Goal: Task Accomplishment & Management: Manage account settings

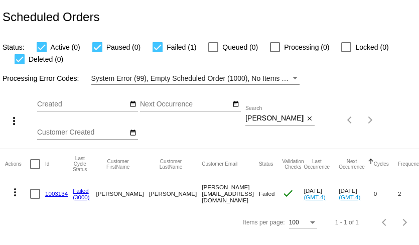
click at [281, 118] on input "[PERSON_NAME][EMAIL_ADDRESS][DOMAIN_NAME]" at bounding box center [274, 118] width 59 height 8
paste input "[EMAIL_ADDRESS]"
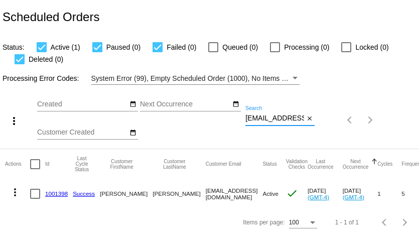
type input "[EMAIL_ADDRESS][DOMAIN_NAME]"
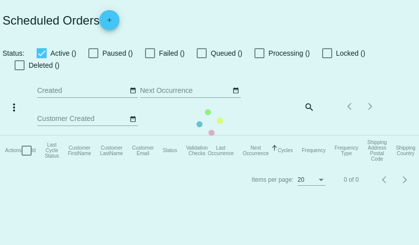
checkbox input "true"
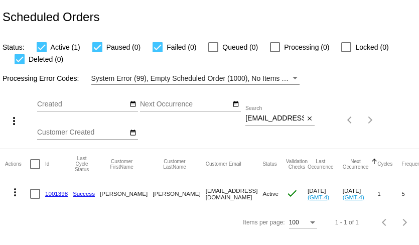
click at [279, 118] on input "[EMAIL_ADDRESS][DOMAIN_NAME]" at bounding box center [274, 118] width 59 height 8
paste input "sbrittlagalante@gmai"
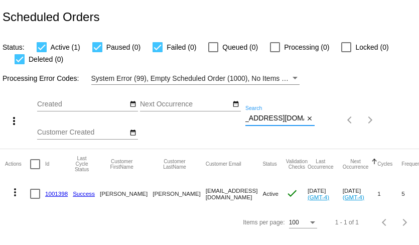
type input "sbrittlagalante@gmail.com"
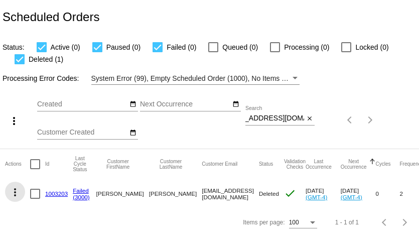
scroll to position [0, 0]
click at [15, 190] on mat-icon "more_vert" at bounding box center [15, 192] width 12 height 12
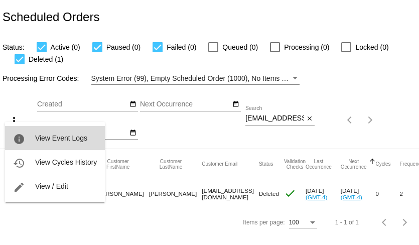
click at [40, 133] on button "info View Event Logs" at bounding box center [55, 138] width 100 height 24
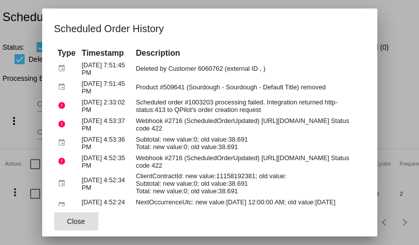
click at [83, 226] on button "Close" at bounding box center [76, 221] width 44 height 18
